Goal: Task Accomplishment & Management: Use online tool/utility

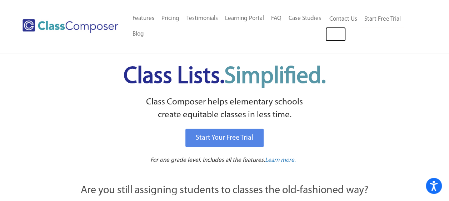
click at [332, 39] on link "Log In" at bounding box center [335, 34] width 20 height 14
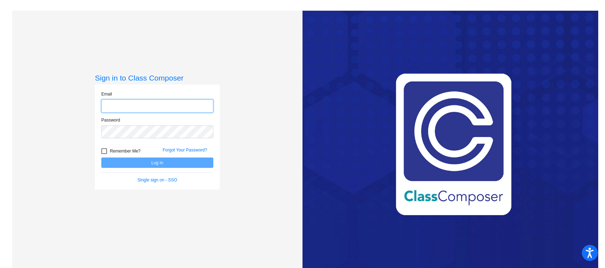
type input "[EMAIL_ADDRESS][DOMAIN_NAME]"
click at [198, 160] on button "Log In" at bounding box center [157, 163] width 112 height 10
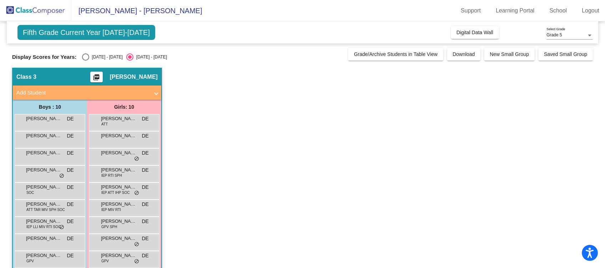
click at [465, 30] on span "Digital Data Wall" at bounding box center [475, 33] width 37 height 6
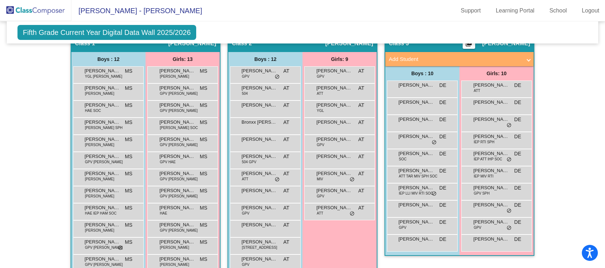
scroll to position [158, 0]
